Goal: Information Seeking & Learning: Learn about a topic

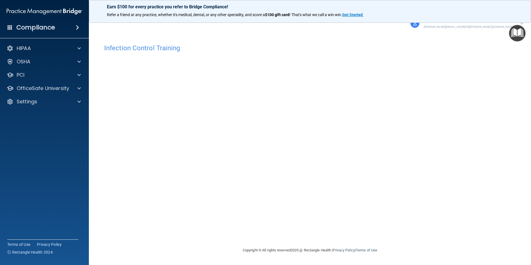
click at [473, 133] on div "Infection Control Training This course doesn’t expire until 11/22/2025. Are you…" at bounding box center [310, 144] width 420 height 206
click at [450, 138] on div "Infection Control Training This course doesn’t expire until 11/22/2025. Are you…" at bounding box center [310, 144] width 420 height 206
click at [33, 86] on p "OfficeSafe University" at bounding box center [43, 88] width 53 height 7
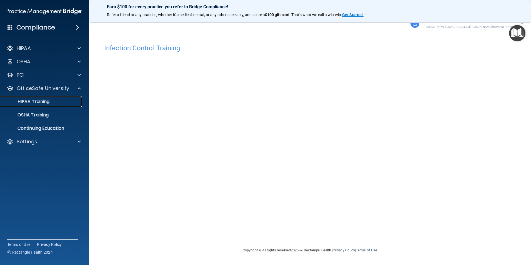
click at [38, 103] on p "HIPAA Training" at bounding box center [27, 102] width 46 height 6
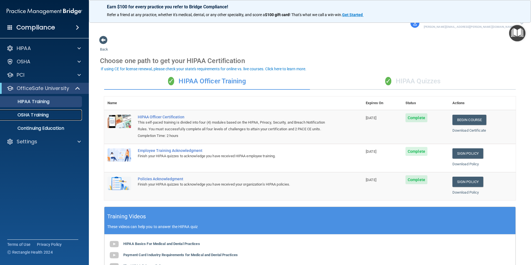
click at [33, 115] on p "OSHA Training" at bounding box center [26, 115] width 45 height 6
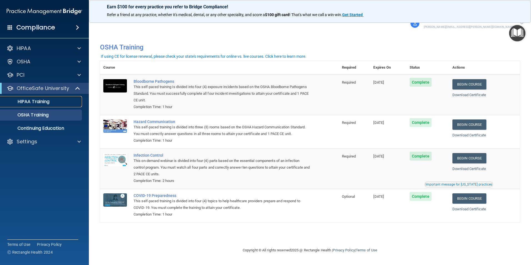
click at [35, 101] on p "HIPAA Training" at bounding box center [27, 102] width 46 height 6
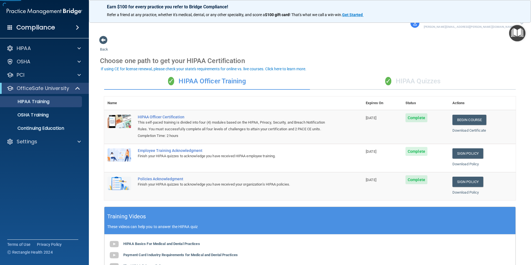
click at [416, 81] on div "✓ HIPAA Quizzes" at bounding box center [413, 81] width 206 height 17
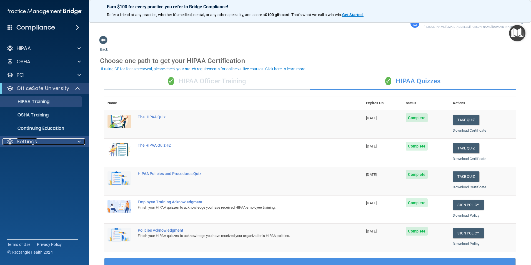
click at [22, 142] on p "Settings" at bounding box center [27, 141] width 21 height 7
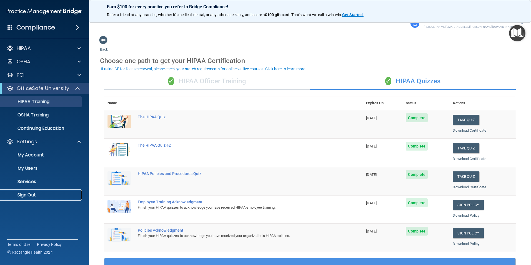
click at [26, 193] on p "Sign Out" at bounding box center [42, 195] width 76 height 6
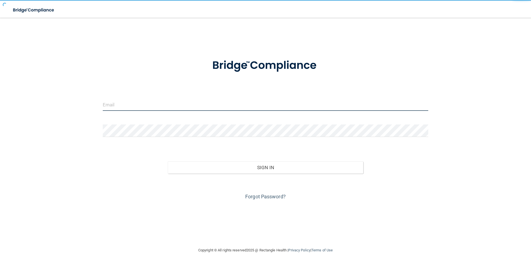
type input "[PERSON_NAME][EMAIL_ADDRESS][PERSON_NAME][DOMAIN_NAME]"
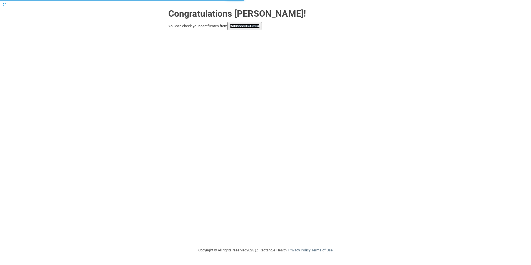
click at [243, 25] on link "your account page!" at bounding box center [245, 26] width 30 height 4
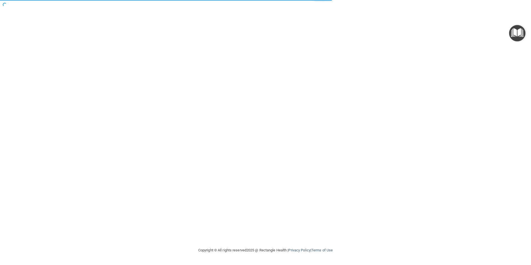
click at [249, 27] on div at bounding box center [265, 124] width 509 height 236
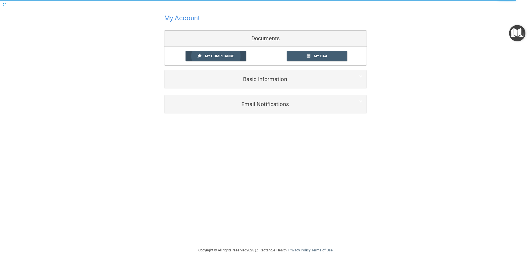
click at [202, 55] on link "My Compliance" at bounding box center [216, 56] width 61 height 10
